Goal: Information Seeking & Learning: Learn about a topic

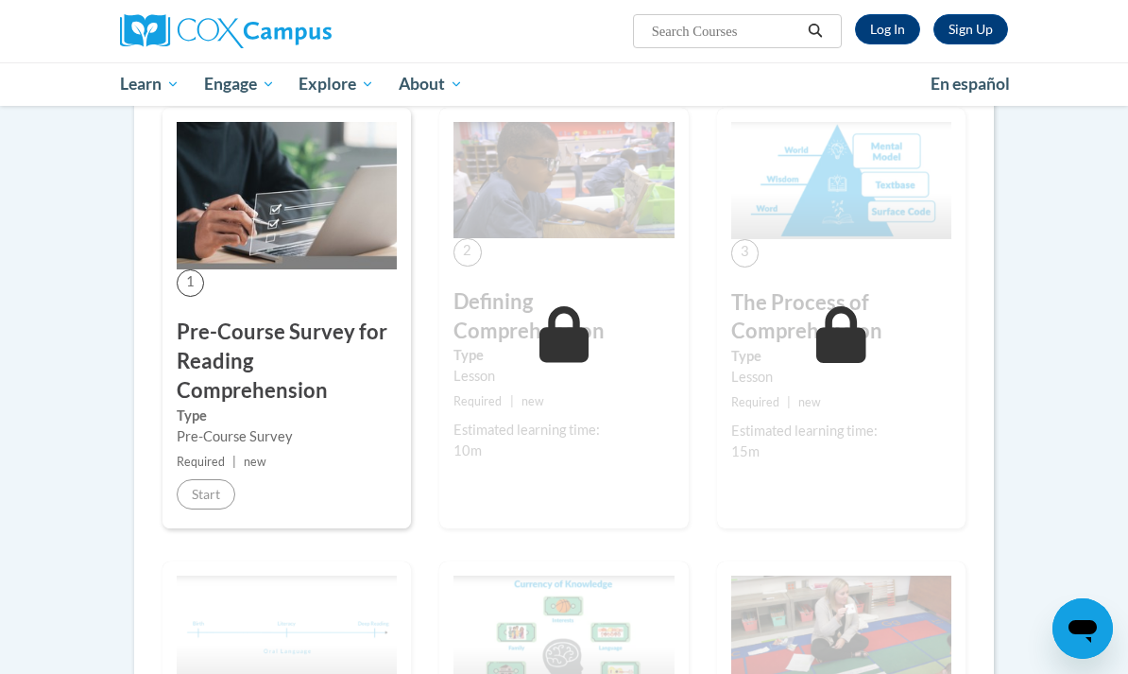
scroll to position [405, 0]
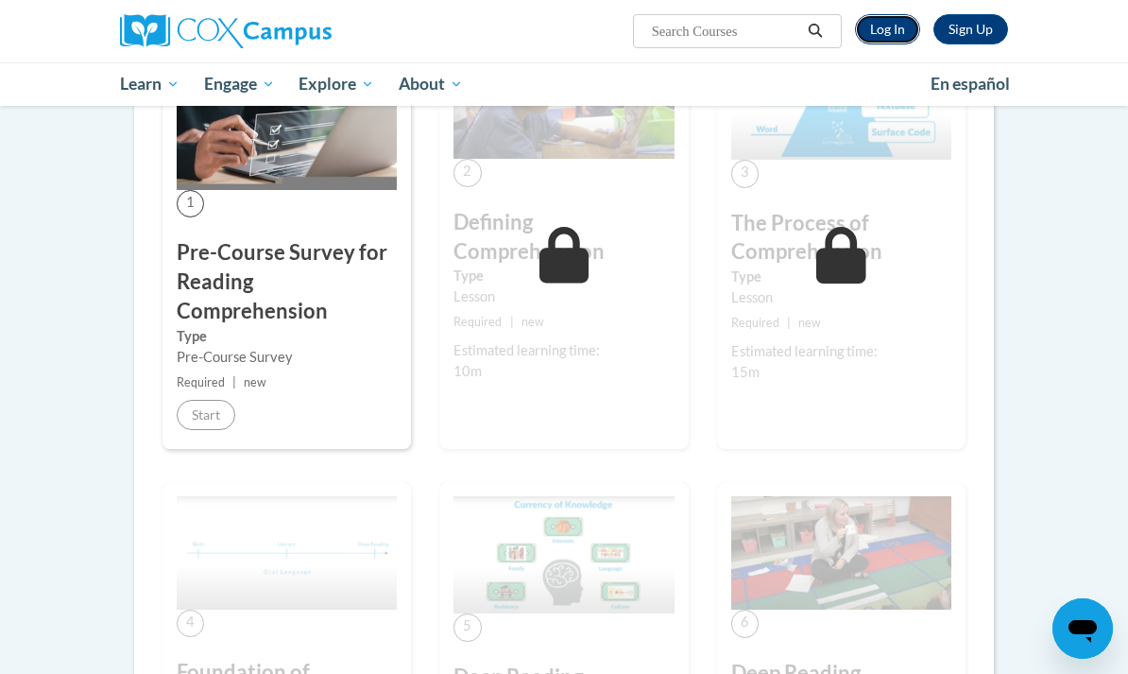
click at [903, 36] on link "Log In" at bounding box center [887, 29] width 65 height 30
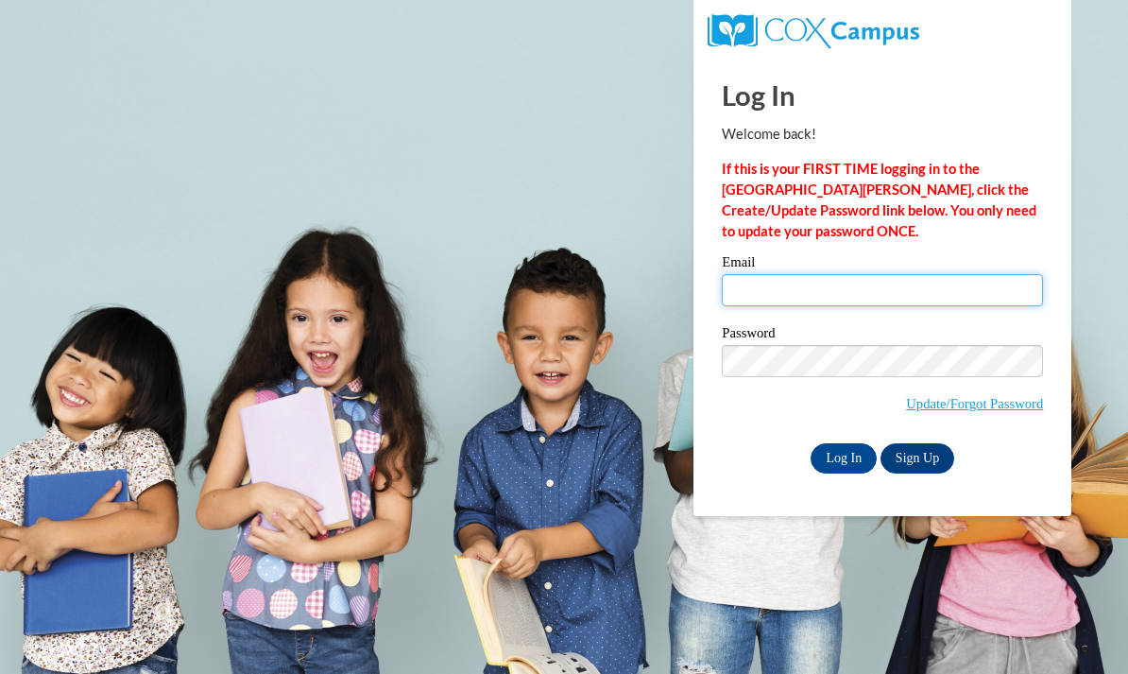
click at [848, 293] on input "Email" at bounding box center [882, 290] width 321 height 32
type input "sydnjohn@hssdschools.org"
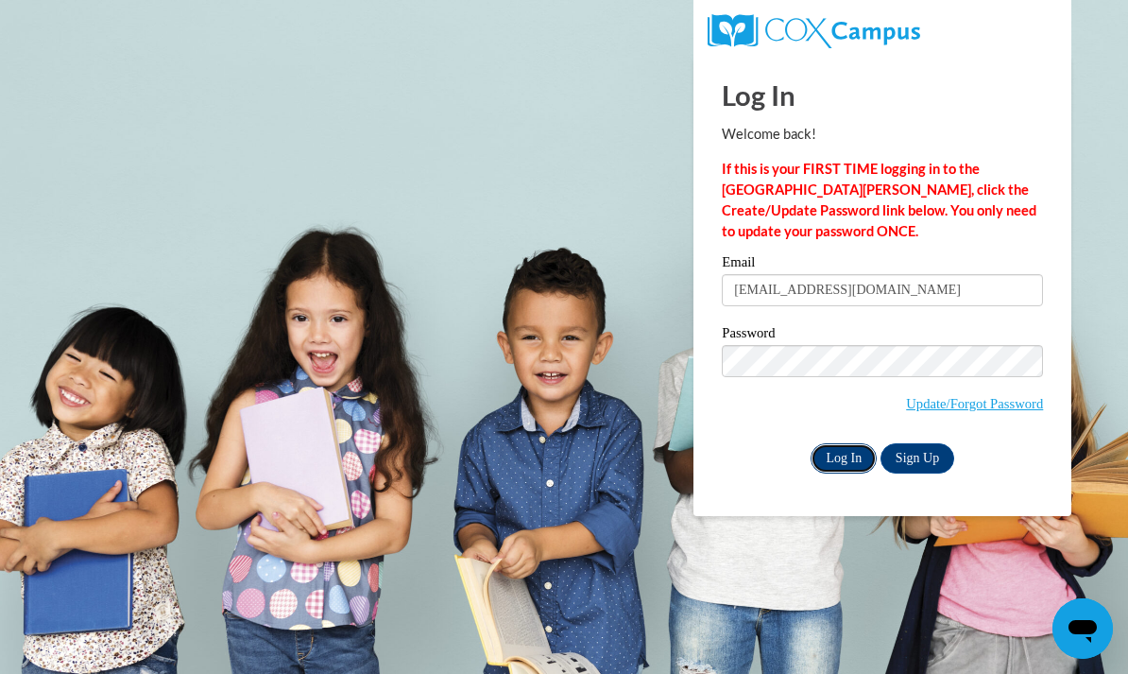
click at [844, 464] on input "Log In" at bounding box center [844, 458] width 66 height 30
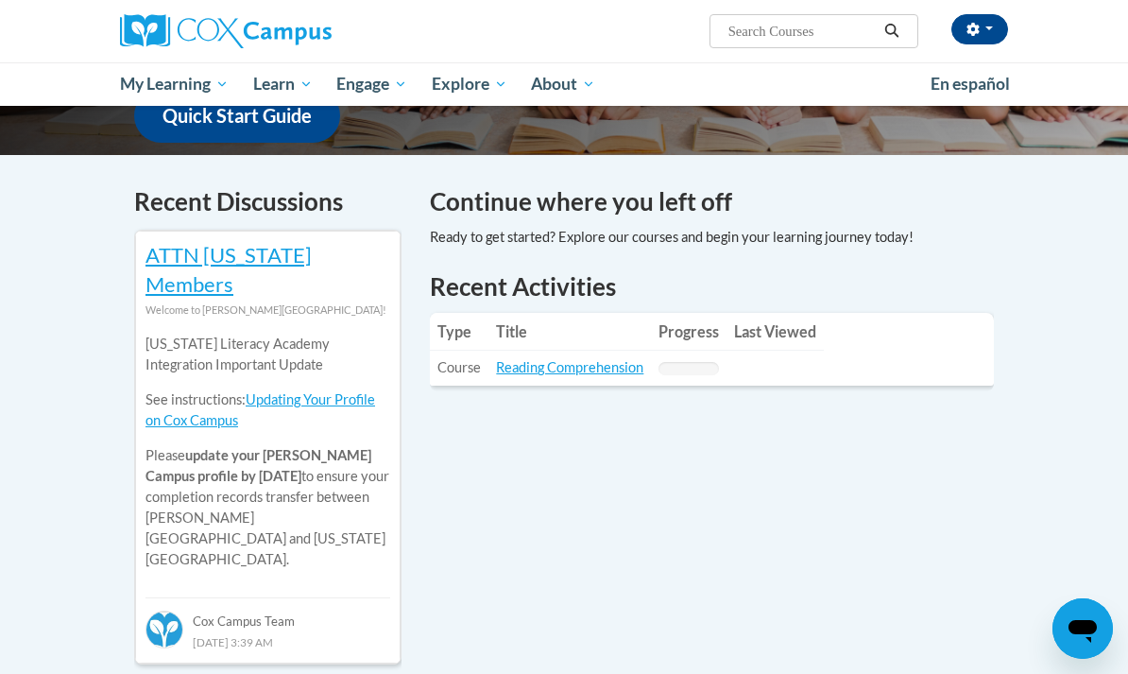
scroll to position [563, 0]
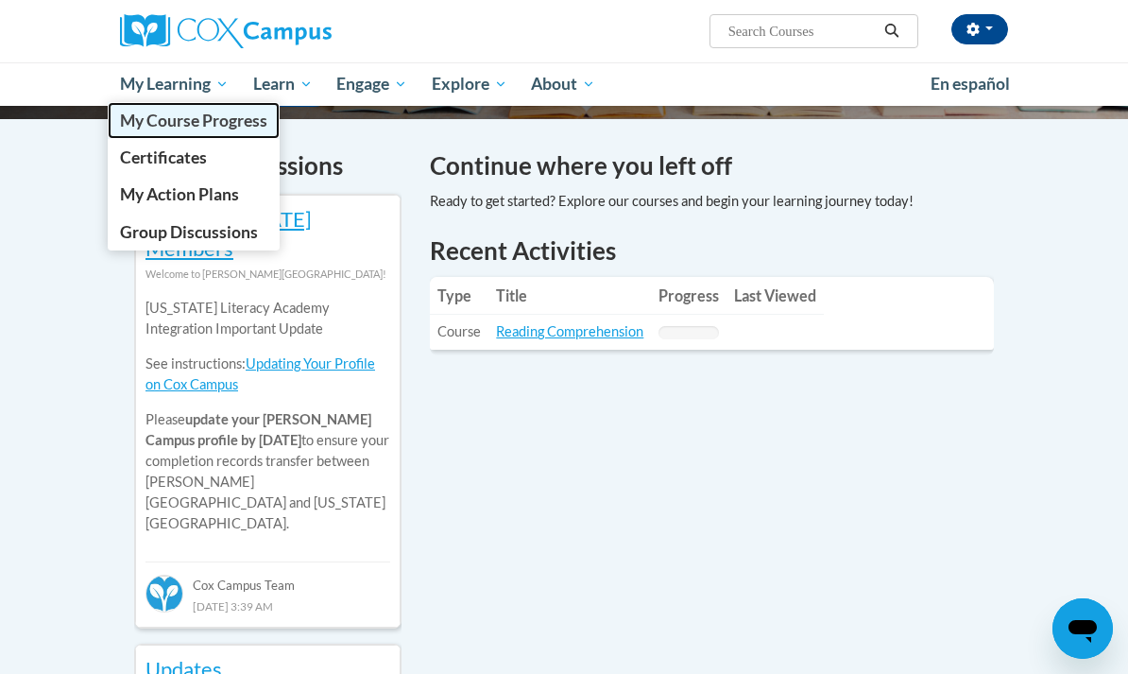
click at [209, 118] on span "My Course Progress" at bounding box center [193, 121] width 147 height 20
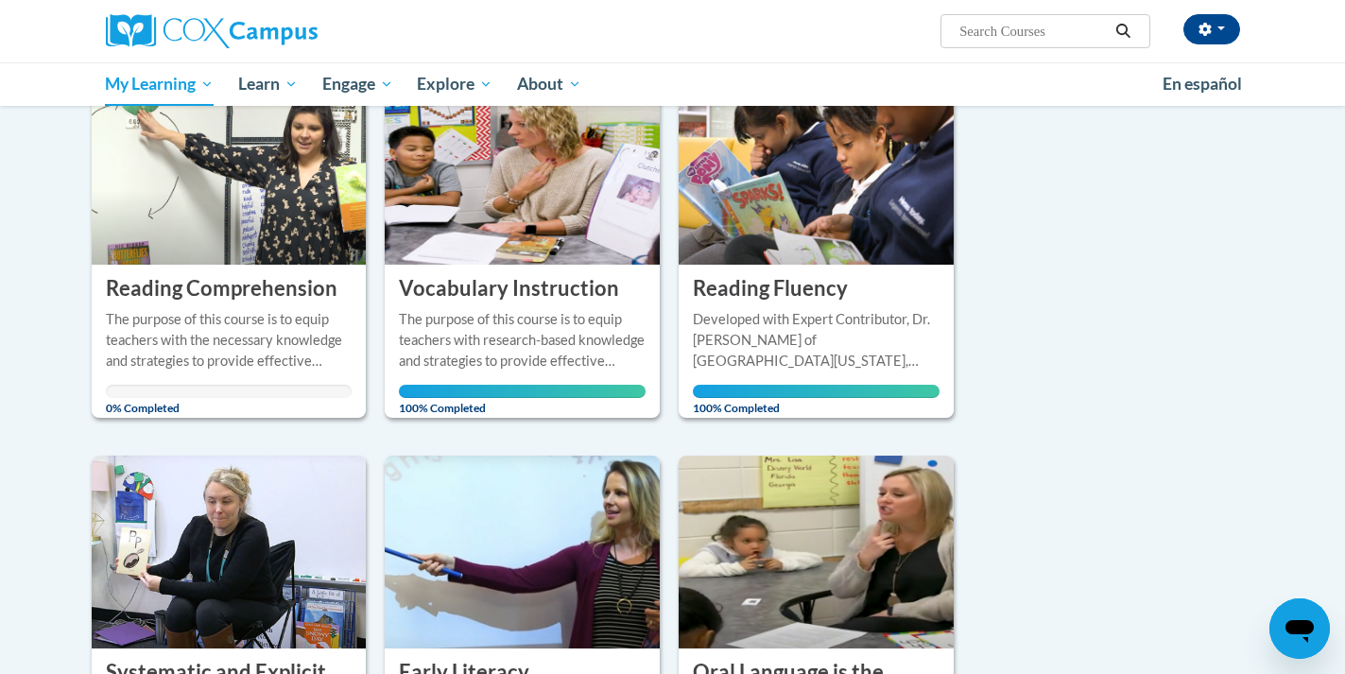
scroll to position [275, 0]
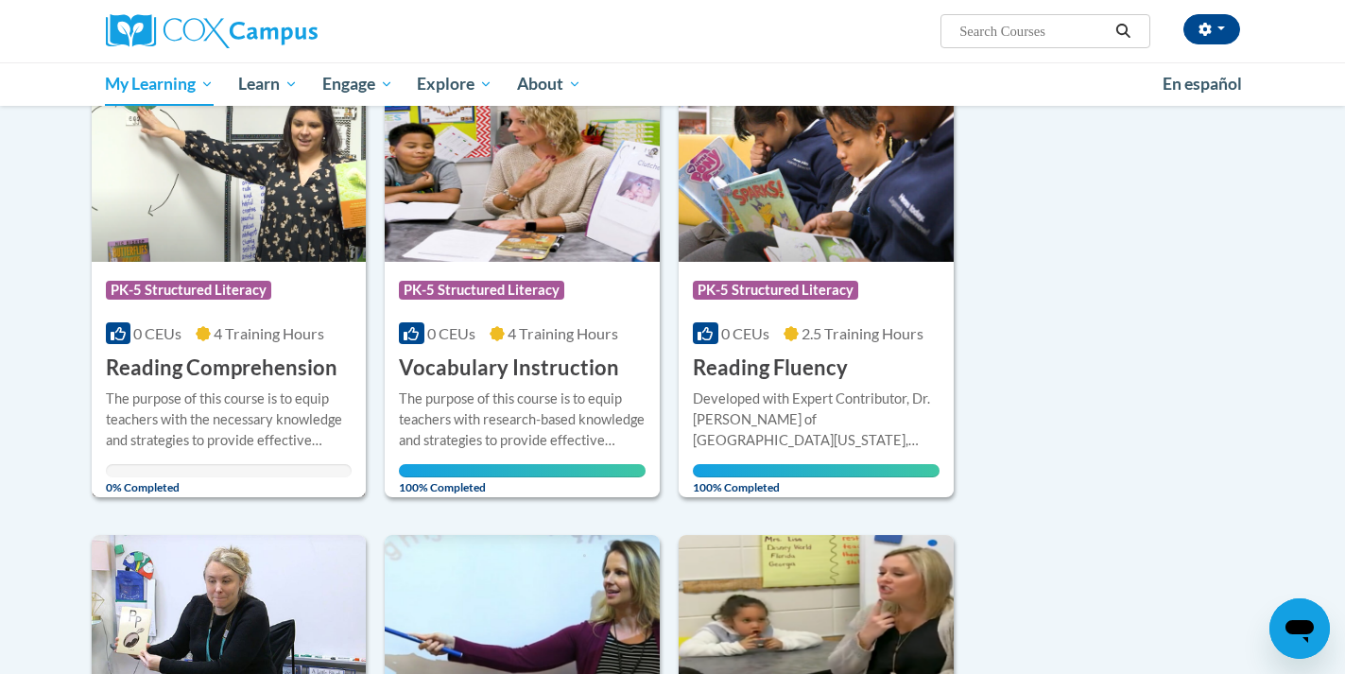
click at [262, 372] on h3 "Reading Comprehension" at bounding box center [222, 367] width 232 height 29
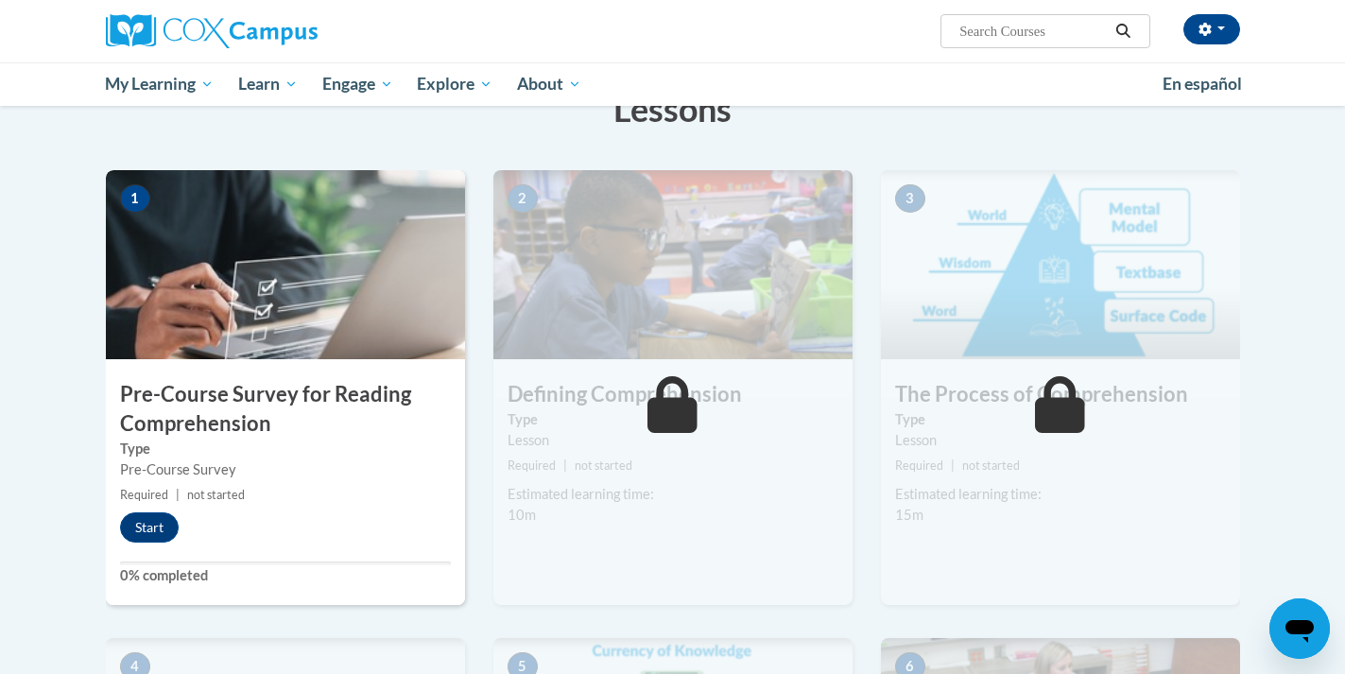
scroll to position [365, 0]
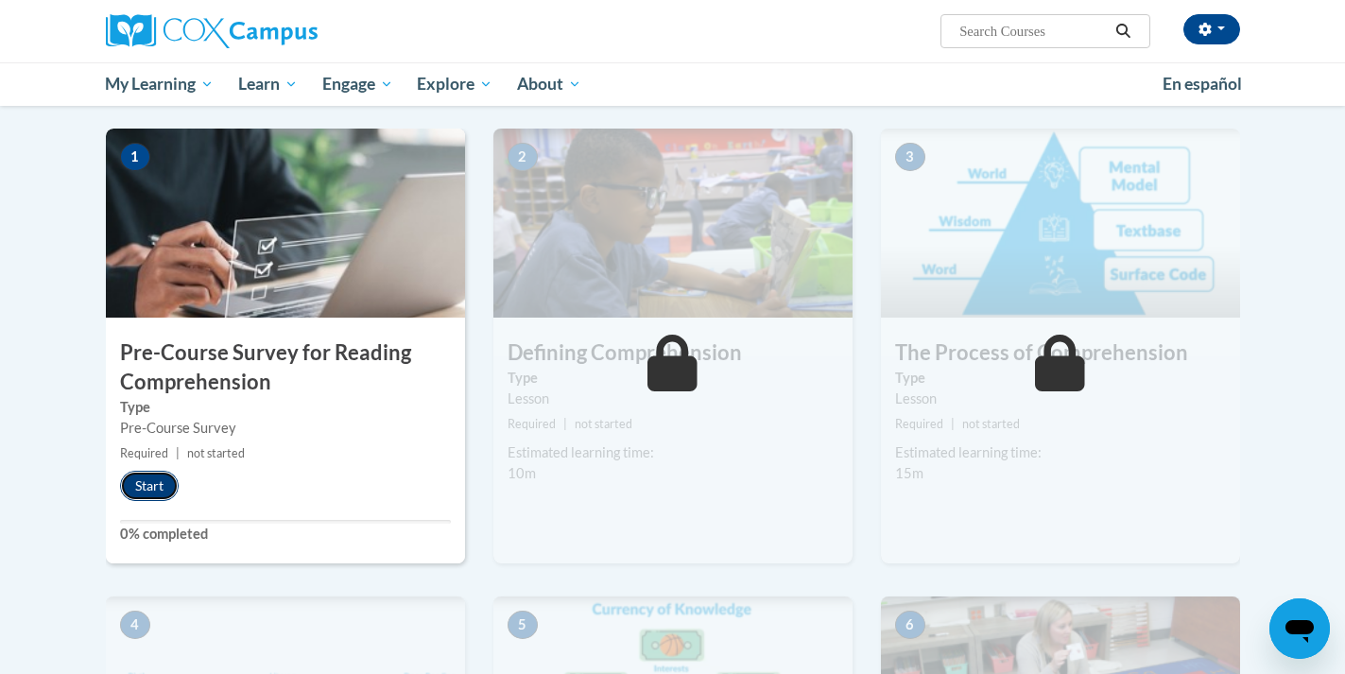
click at [160, 481] on button "Start" at bounding box center [149, 486] width 59 height 30
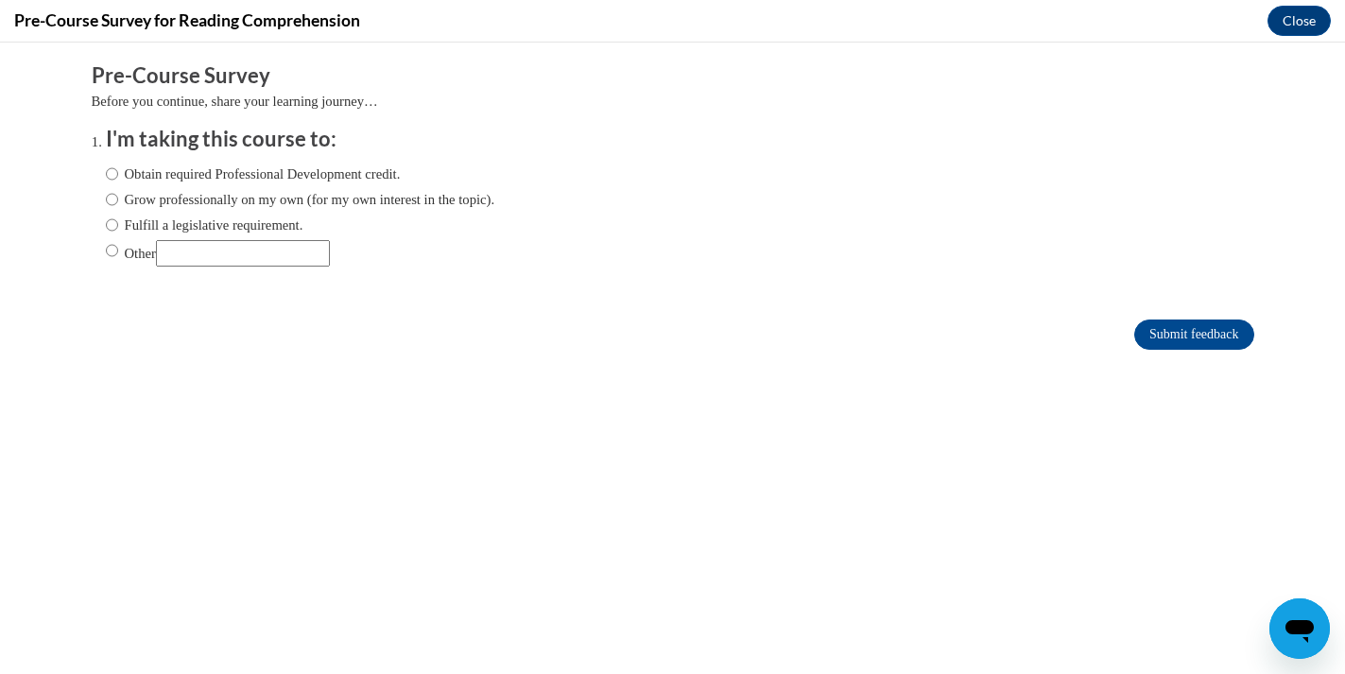
scroll to position [0, 0]
click at [198, 229] on label "Fulfill a legislative requirement." at bounding box center [205, 225] width 198 height 21
click at [118, 229] on input "Fulfill a legislative requirement." at bounding box center [112, 225] width 12 height 21
radio input "true"
click at [1182, 327] on input "Submit feedback" at bounding box center [1193, 334] width 119 height 30
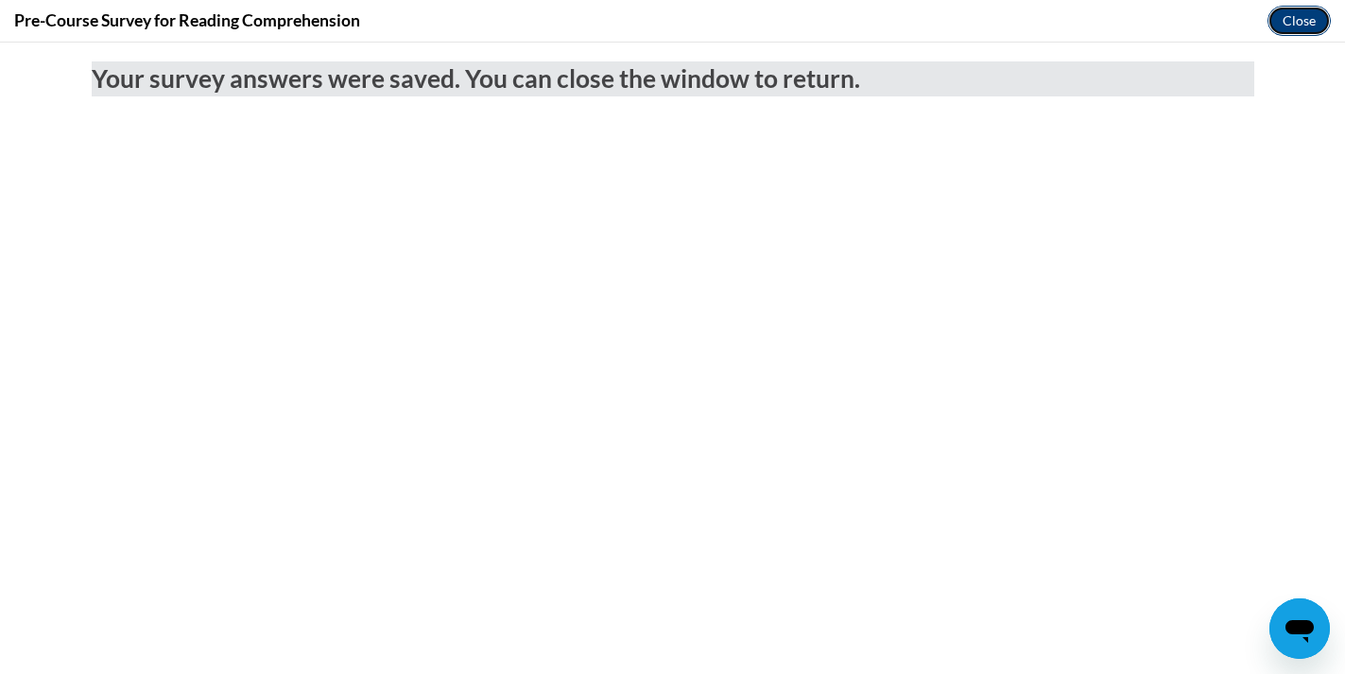
click at [1296, 19] on button "Close" at bounding box center [1298, 21] width 63 height 30
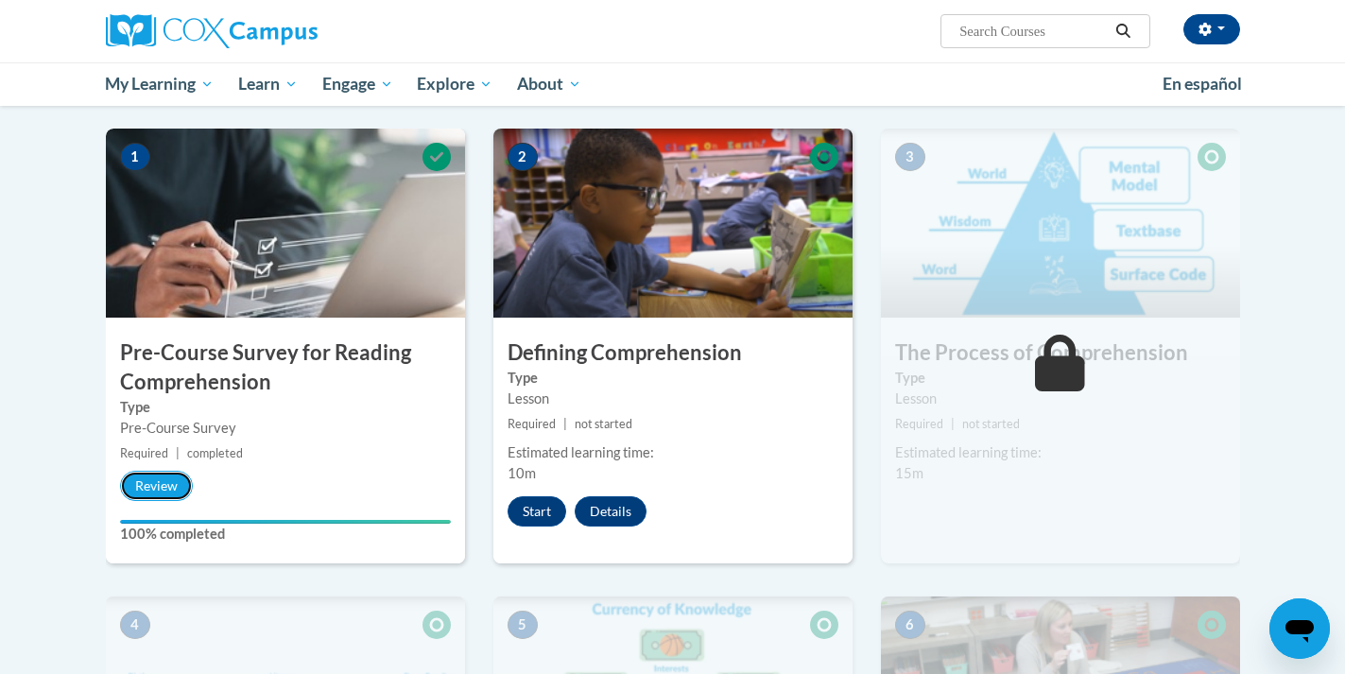
click at [150, 482] on button "Review" at bounding box center [156, 486] width 73 height 30
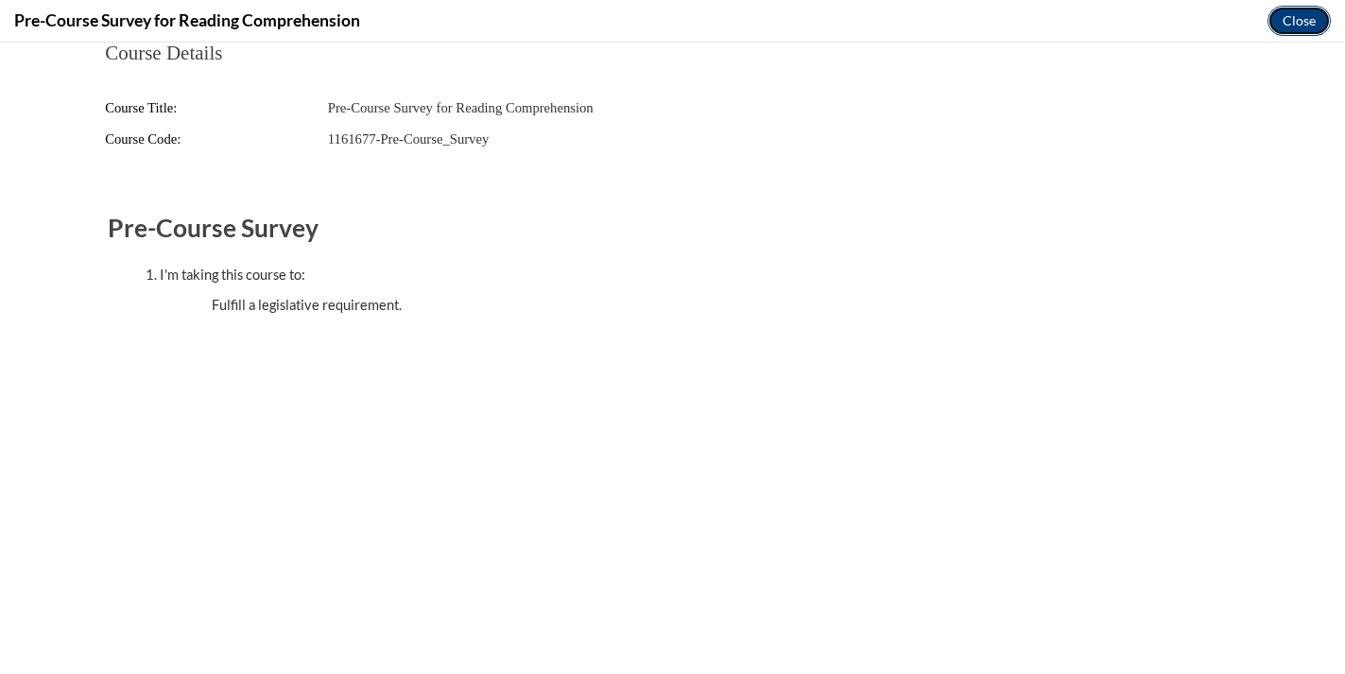
click at [1300, 22] on button "Close" at bounding box center [1298, 21] width 63 height 30
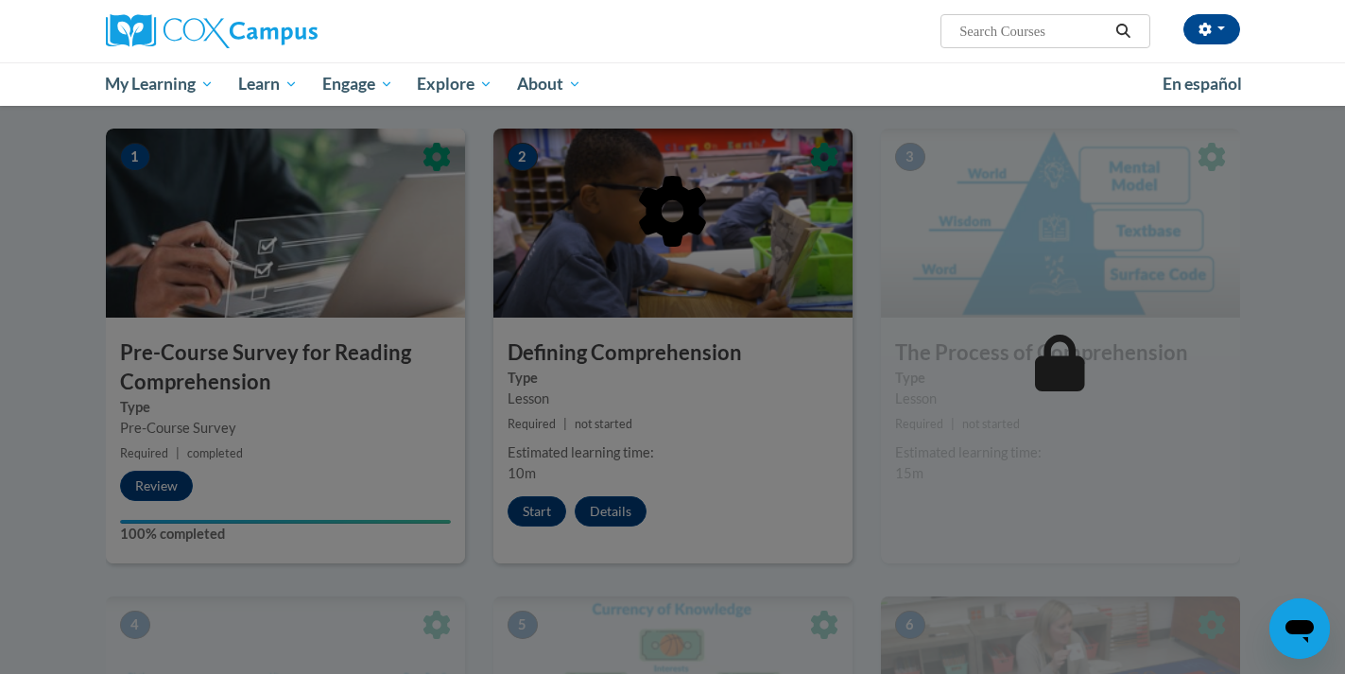
click at [529, 519] on div at bounding box center [672, 337] width 1345 height 674
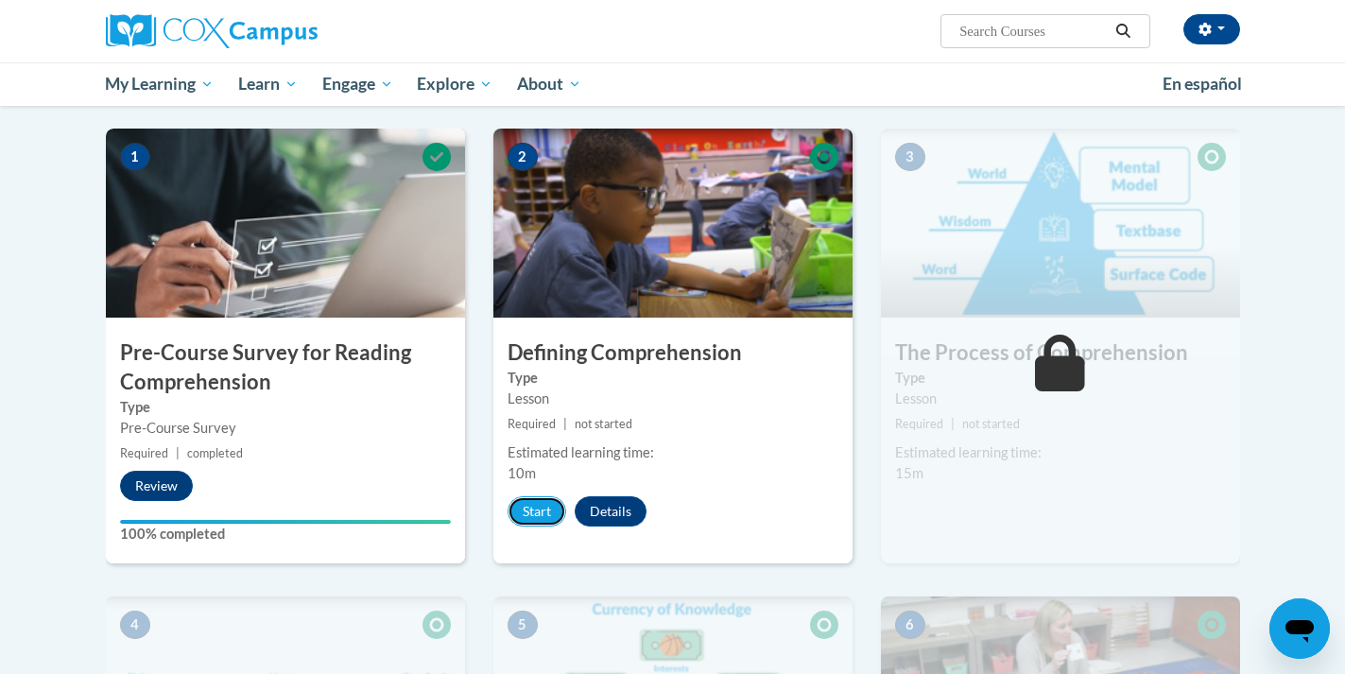
click at [529, 519] on button "Start" at bounding box center [537, 511] width 59 height 30
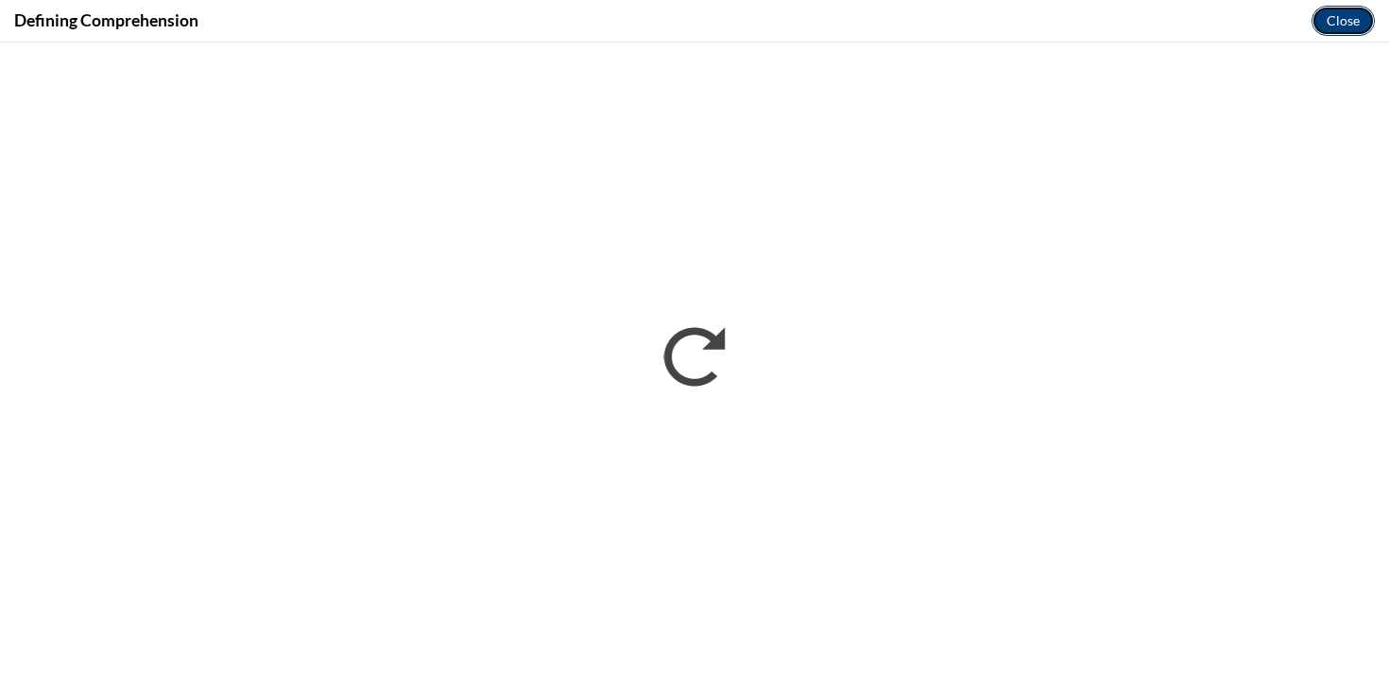
click at [1340, 23] on button "Close" at bounding box center [1343, 21] width 63 height 30
